Goal: Task Accomplishment & Management: Use online tool/utility

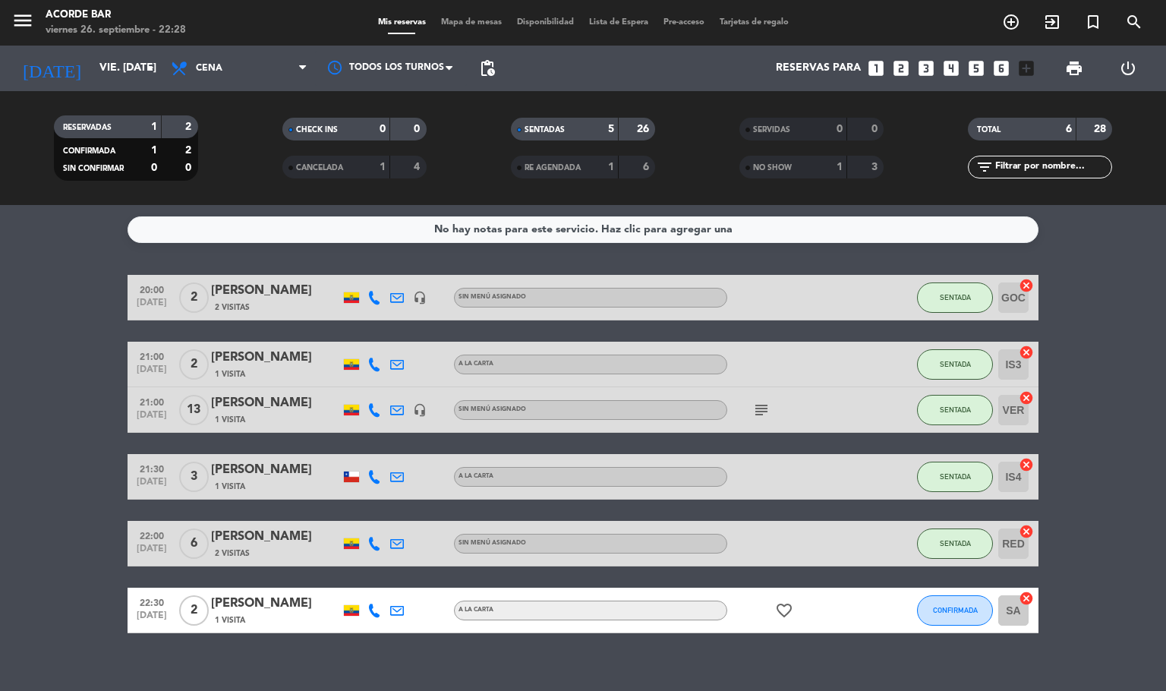
scroll to position [18, 0]
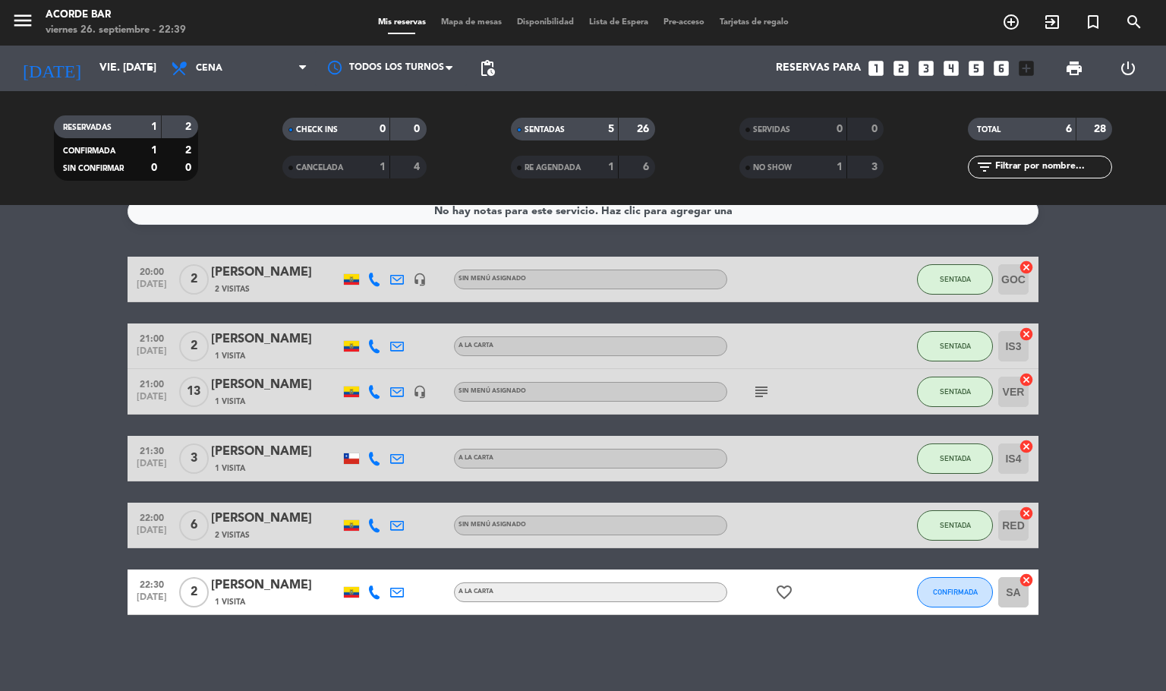
click at [768, 395] on icon "subject" at bounding box center [762, 392] width 18 height 18
click at [957, 601] on button "CONFIRMADA" at bounding box center [955, 592] width 76 height 30
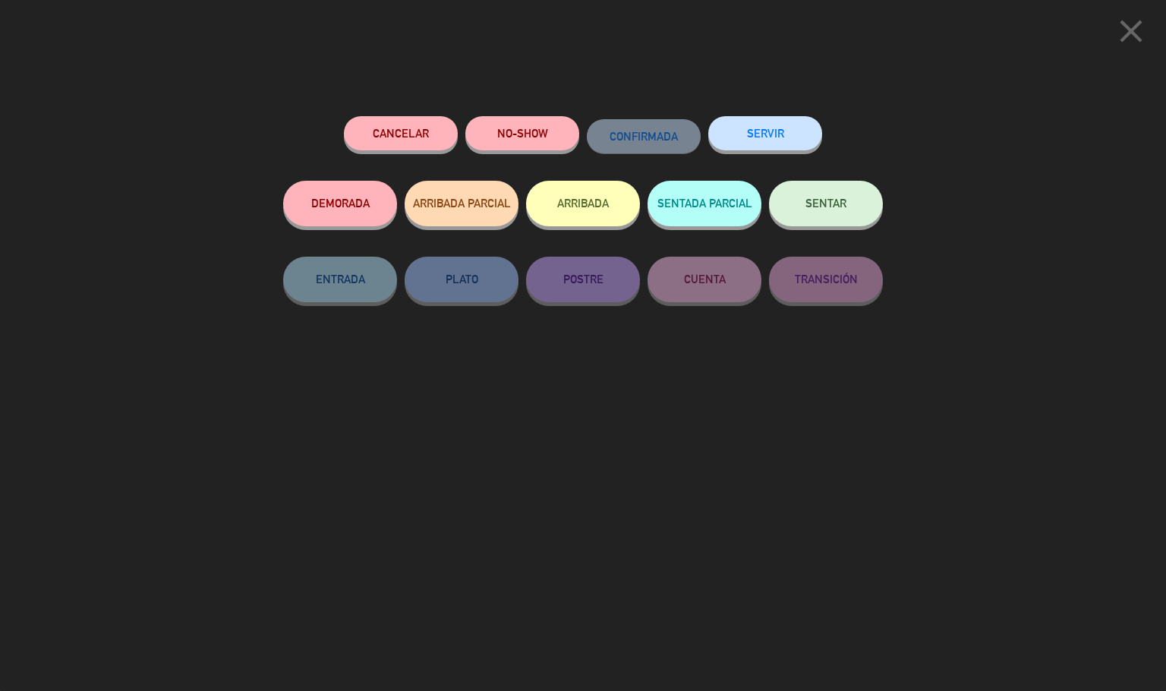
click at [827, 215] on button "SENTAR" at bounding box center [826, 204] width 114 height 46
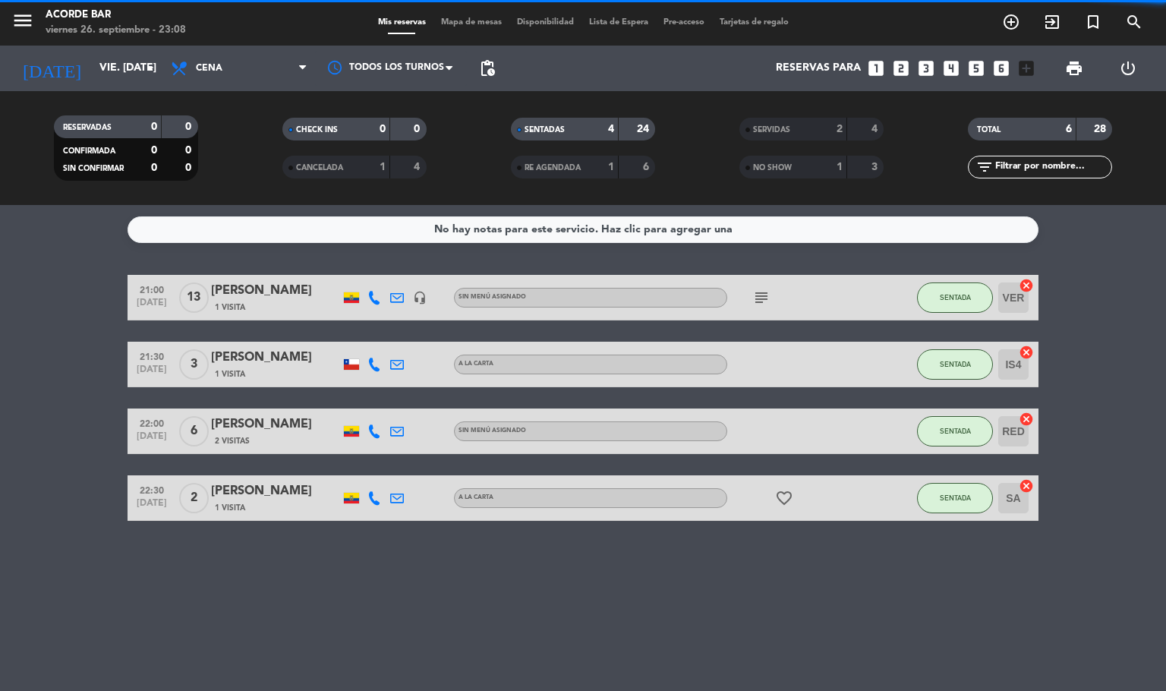
scroll to position [0, 0]
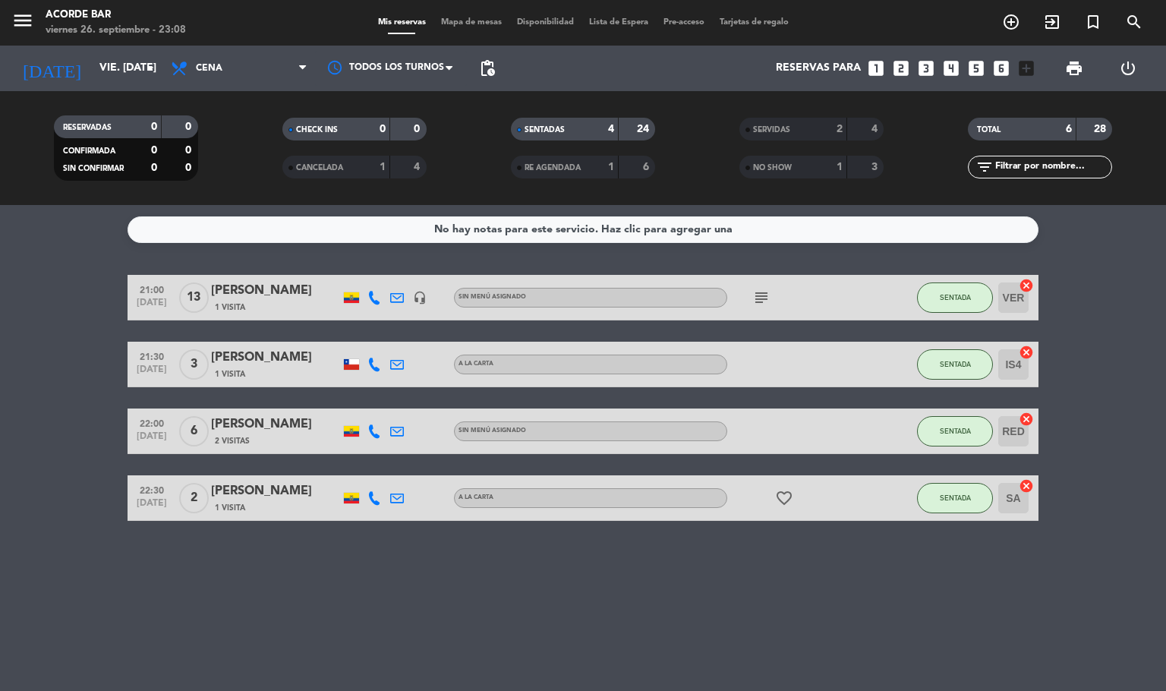
click at [1027, 486] on icon "cancel" at bounding box center [1026, 485] width 15 height 15
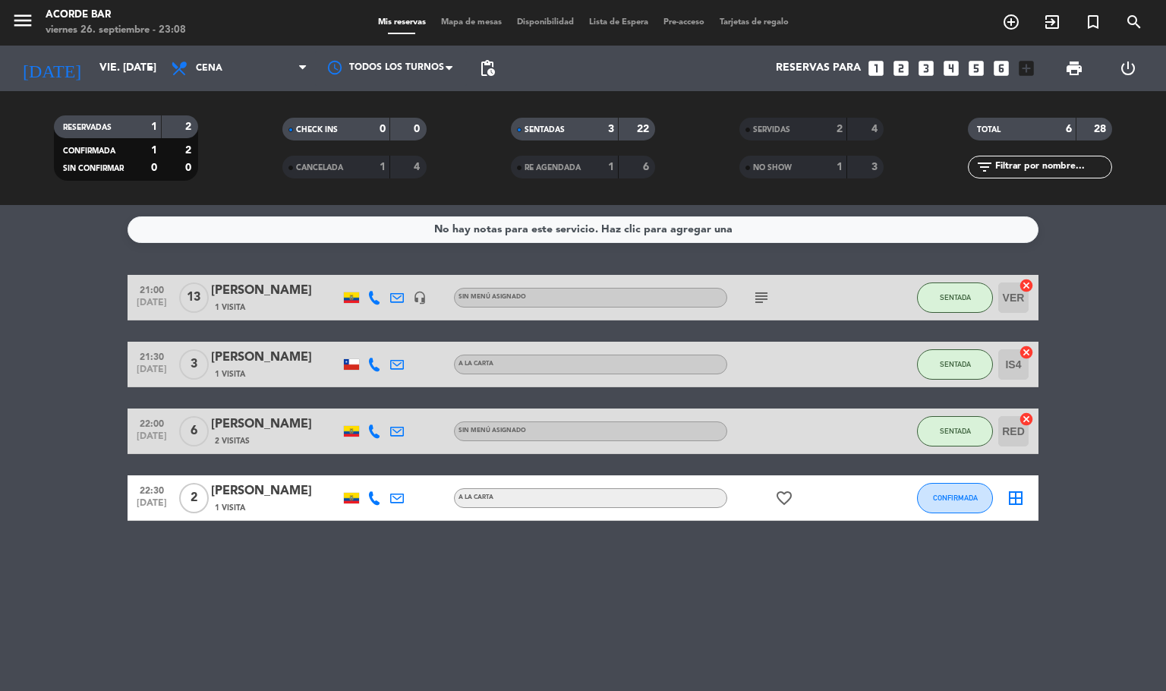
click at [1023, 497] on icon "border_all" at bounding box center [1016, 498] width 18 height 18
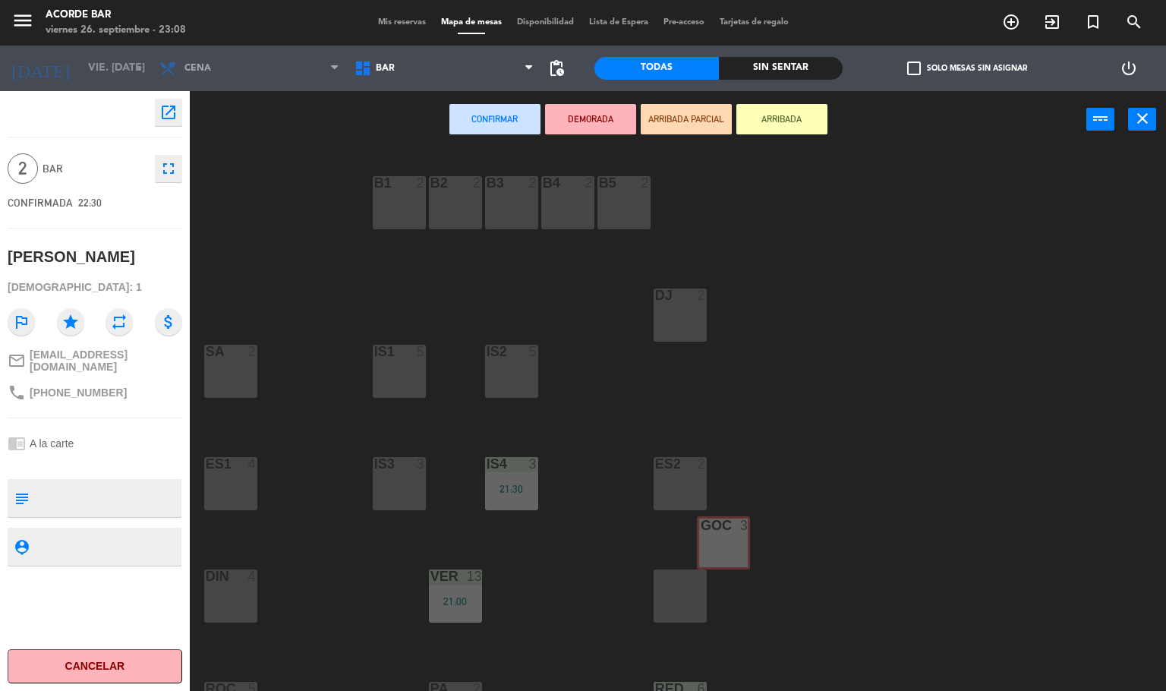
drag, startPoint x: 691, startPoint y: 598, endPoint x: 734, endPoint y: 544, distance: 68.1
click at [734, 544] on div "B1 2 B2 2 B3 2 B4 2 B5 2 DJ 2 IS1 5 IS2 5 SA 2 IS3 3 IS4 3 21:30 ES1 4 ES2 2 VE…" at bounding box center [683, 420] width 965 height 543
click at [693, 485] on div "ES2 2" at bounding box center [680, 483] width 53 height 53
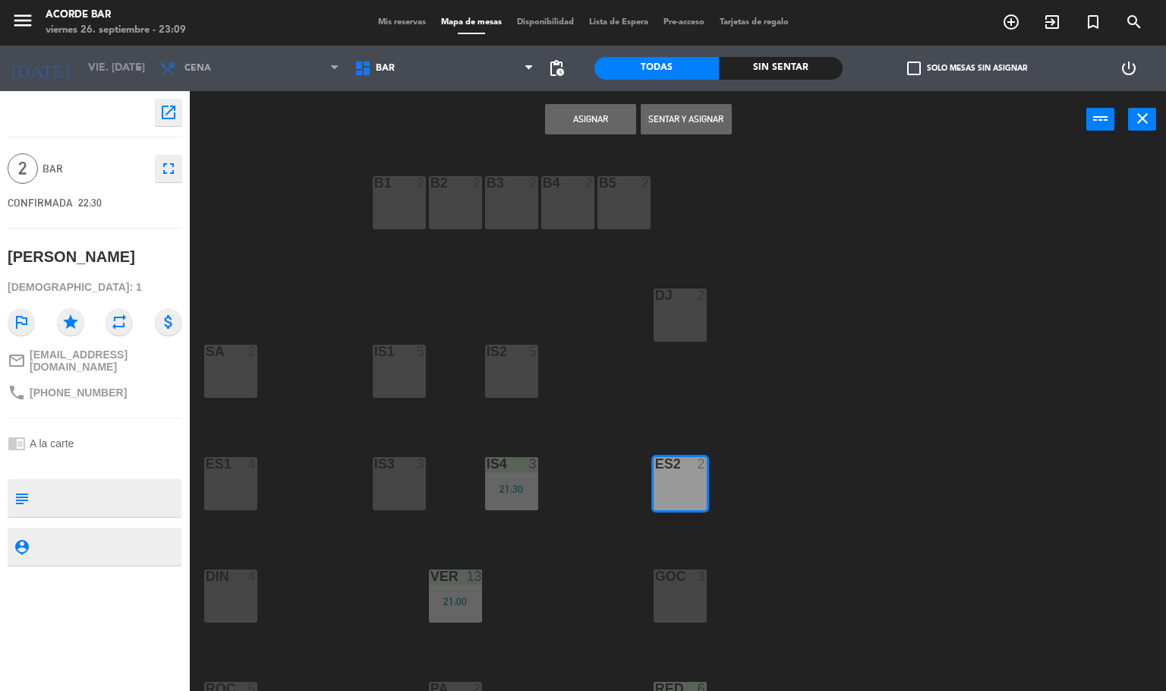
click at [683, 117] on button "Sentar y Asignar" at bounding box center [686, 119] width 91 height 30
